Goal: Information Seeking & Learning: Learn about a topic

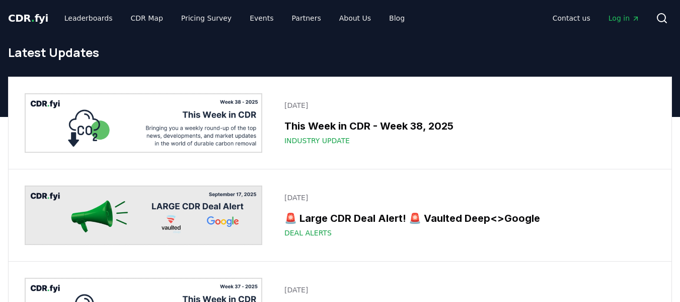
click at [31, 19] on span "." at bounding box center [33, 18] width 4 height 12
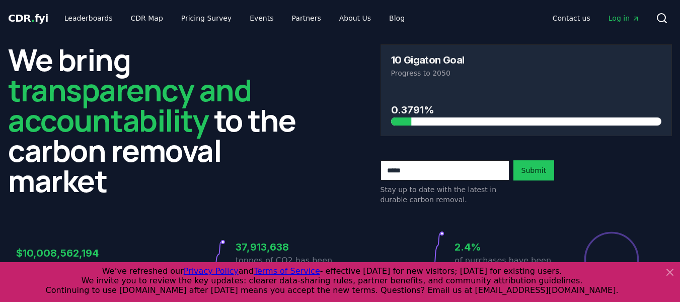
click at [417, 59] on h3 "10 Gigaton Goal" at bounding box center [428, 60] width 74 height 10
click at [462, 172] on input "email" at bounding box center [445, 170] width 129 height 20
type input "**********"
click at [542, 175] on button "Submit" at bounding box center [534, 170] width 41 height 20
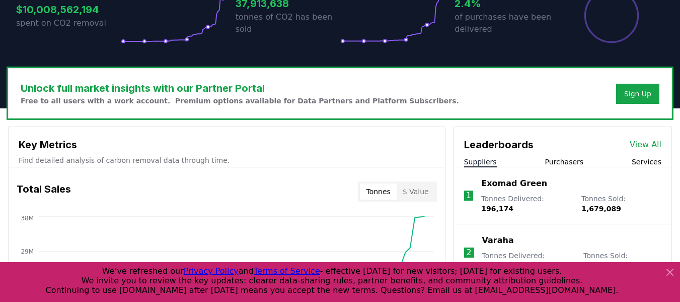
scroll to position [252, 0]
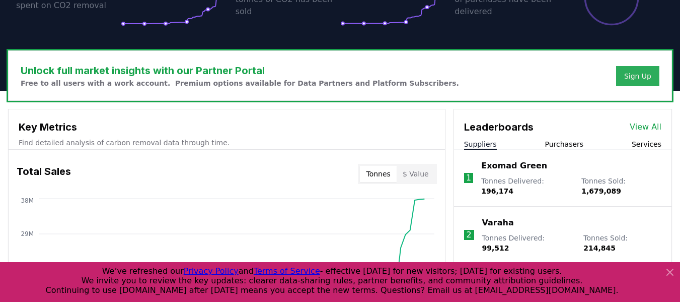
click at [643, 76] on div "Sign Up" at bounding box center [638, 76] width 27 height 10
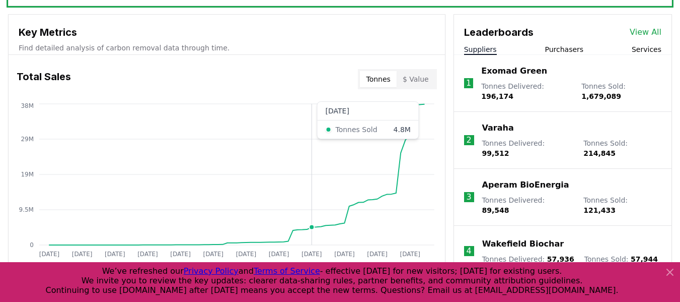
scroll to position [353, 0]
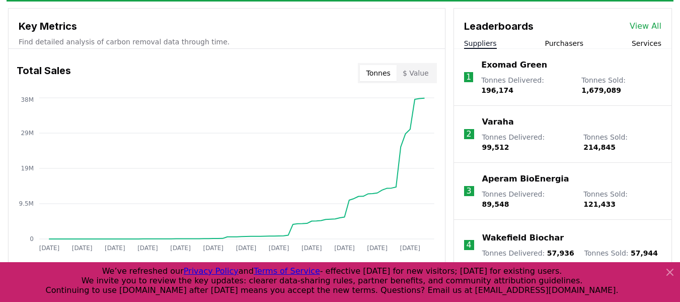
click at [414, 79] on button "$ Value" at bounding box center [416, 73] width 38 height 16
click at [391, 74] on button "Tonnes" at bounding box center [378, 73] width 36 height 16
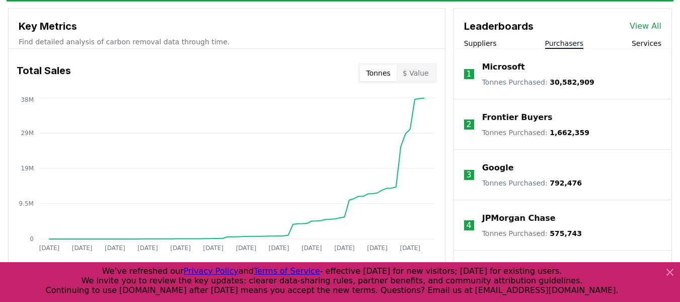
click at [561, 42] on button "Purchasers" at bounding box center [564, 43] width 39 height 10
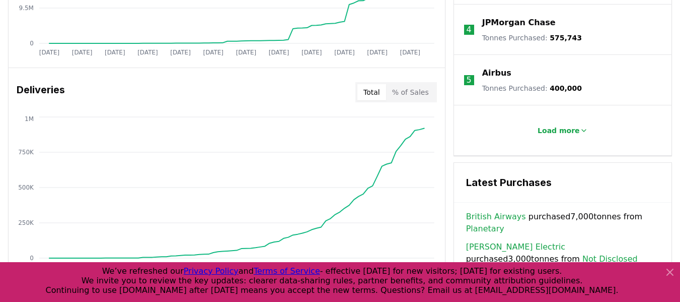
scroll to position [554, 0]
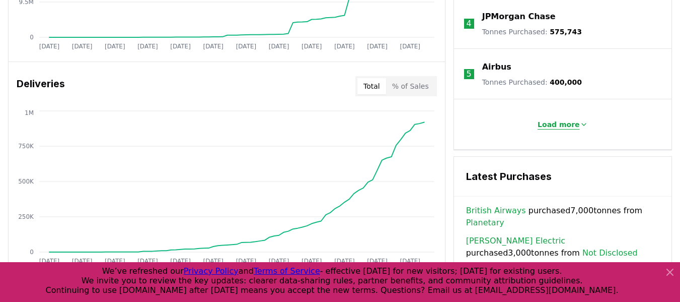
click at [565, 122] on p "Load more" at bounding box center [559, 124] width 42 height 10
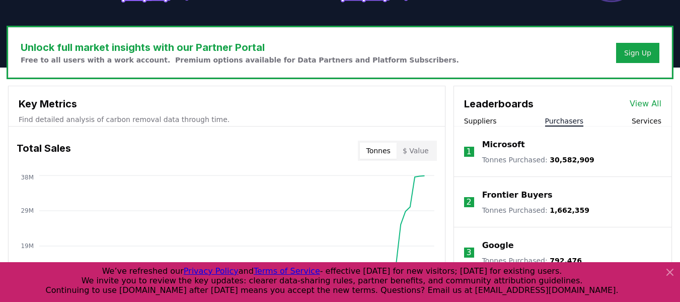
scroll to position [252, 0]
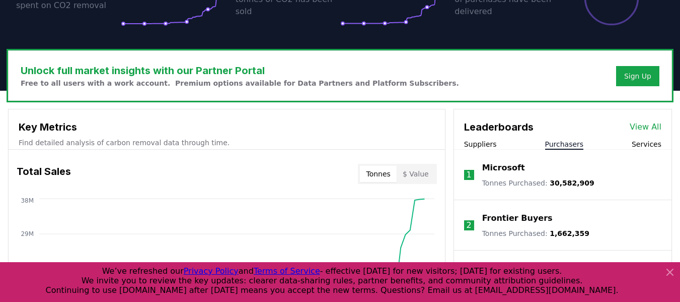
click at [642, 144] on button "Services" at bounding box center [647, 144] width 30 height 10
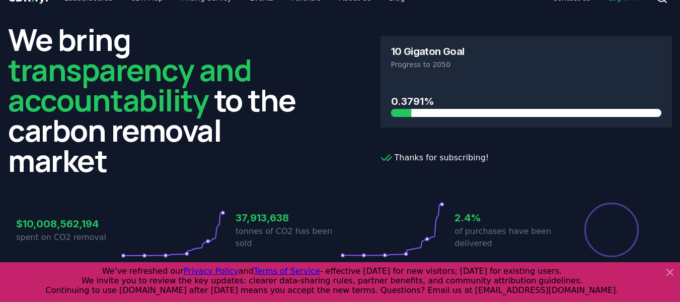
scroll to position [0, 0]
